Goal: Transaction & Acquisition: Purchase product/service

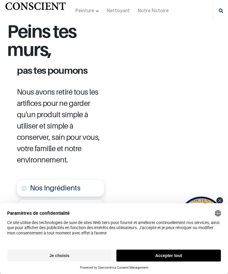
scroll to position [531, 0]
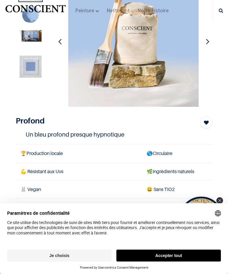
scroll to position [13, 0]
